Goal: Find contact information: Find contact information

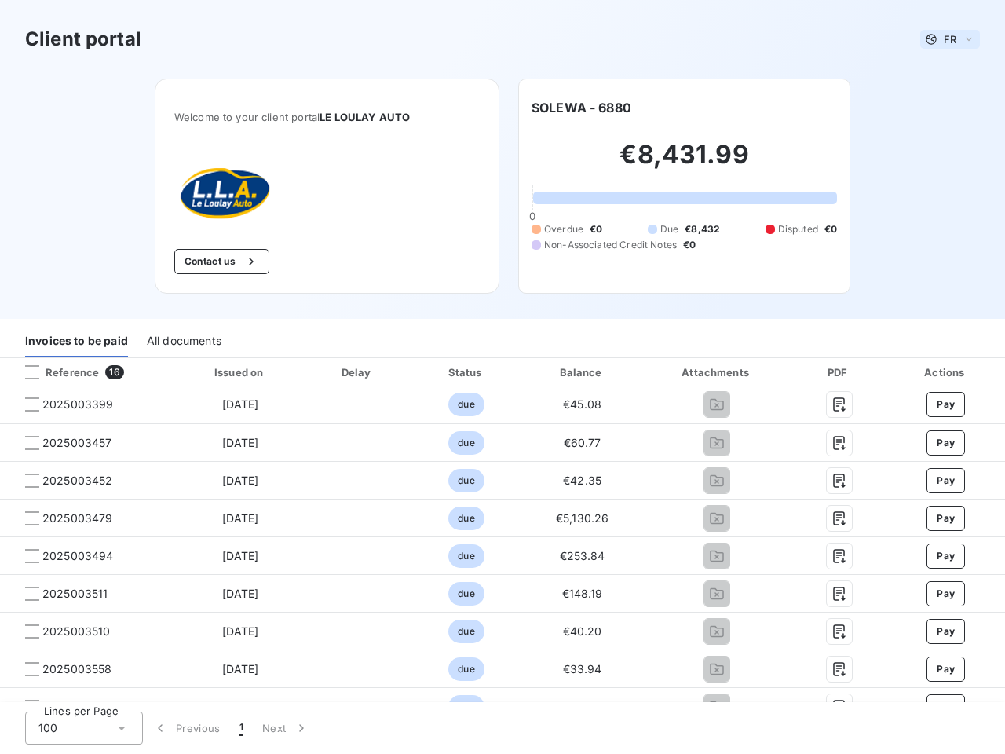
click at [943, 39] on span "FR" at bounding box center [949, 39] width 13 height 13
click at [213, 261] on button "Contact us" at bounding box center [221, 261] width 95 height 25
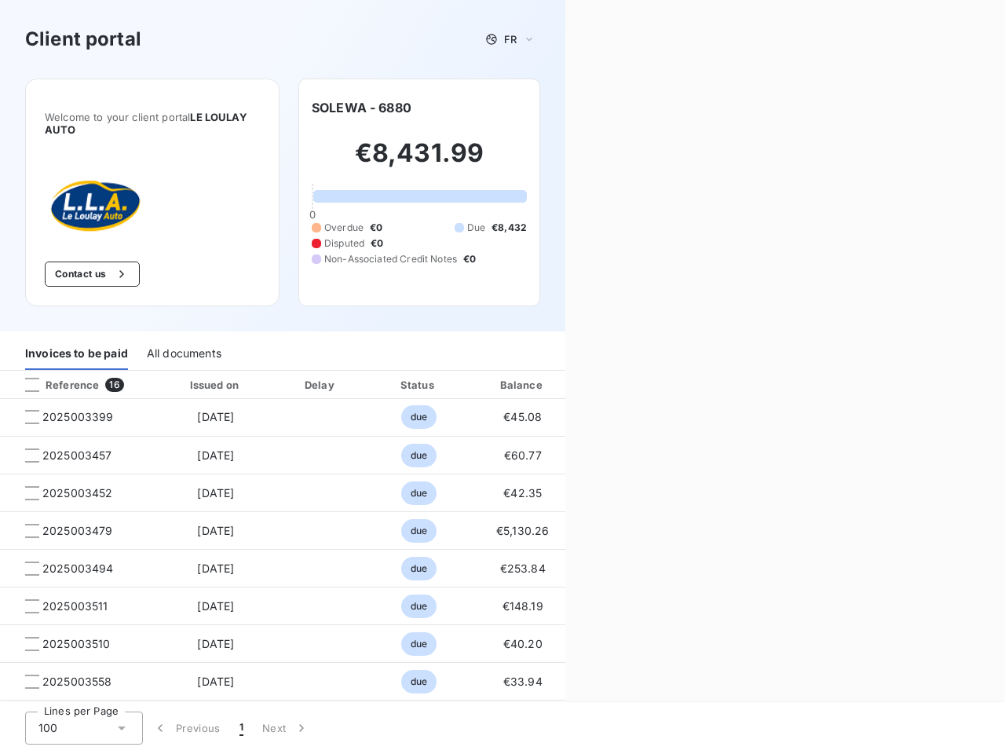
click at [575, 108] on div "Contact us Fill out the form below, and a member of our team will get back to y…" at bounding box center [785, 377] width 440 height 754
click at [76, 341] on div "Invoices to be paid" at bounding box center [76, 353] width 103 height 33
